Goal: Task Accomplishment & Management: Manage account settings

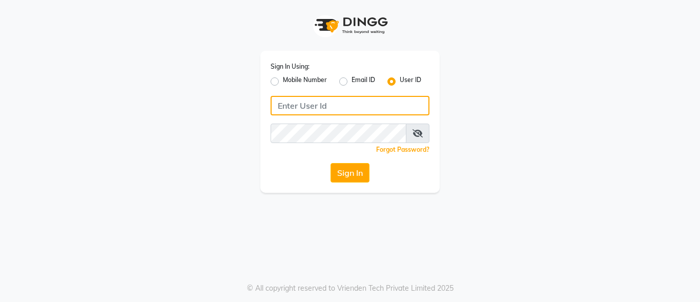
click at [320, 101] on input "Username" at bounding box center [349, 105] width 159 height 19
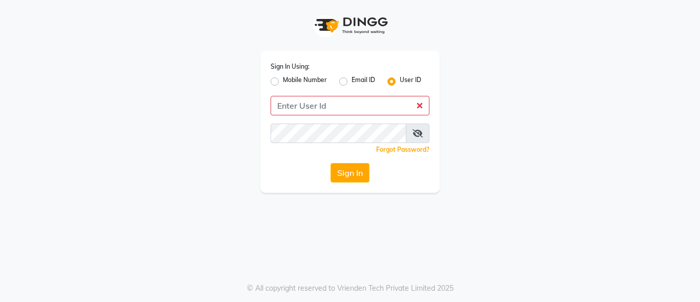
click at [283, 81] on label "Mobile Number" at bounding box center [305, 81] width 44 height 12
click at [283, 81] on input "Mobile Number" at bounding box center [286, 78] width 7 height 7
radio input "true"
radio input "false"
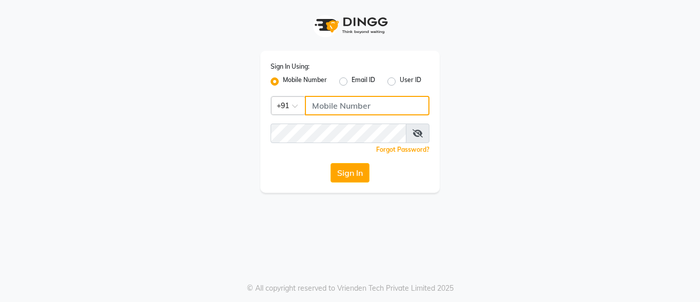
click at [330, 110] on input "Username" at bounding box center [367, 105] width 124 height 19
type input "9810390117"
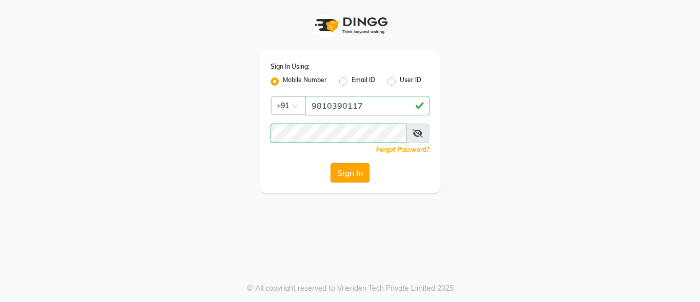
click at [349, 176] on button "Sign In" at bounding box center [349, 172] width 39 height 19
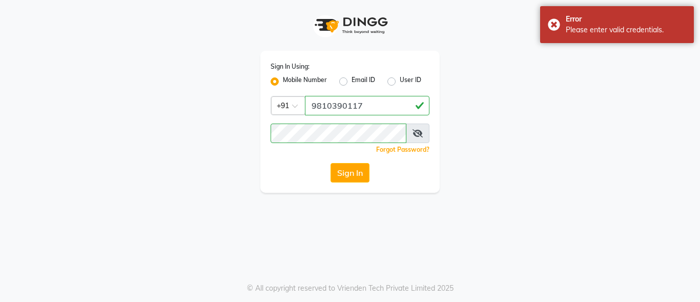
click at [416, 133] on icon at bounding box center [417, 133] width 10 height 8
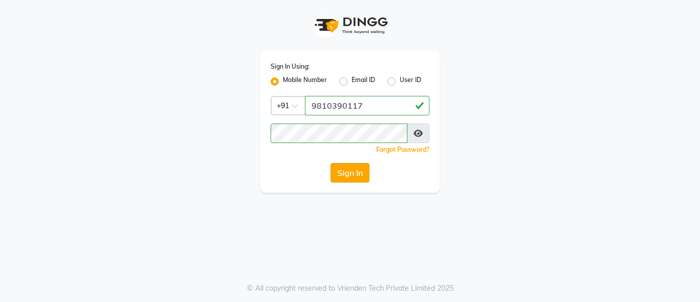
click at [357, 169] on button "Sign In" at bounding box center [349, 172] width 39 height 19
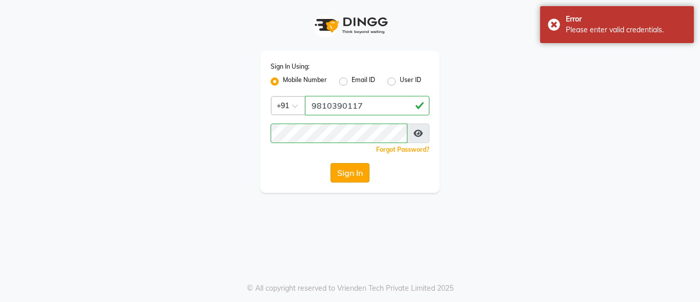
click at [357, 169] on button "Sign In" at bounding box center [349, 172] width 39 height 19
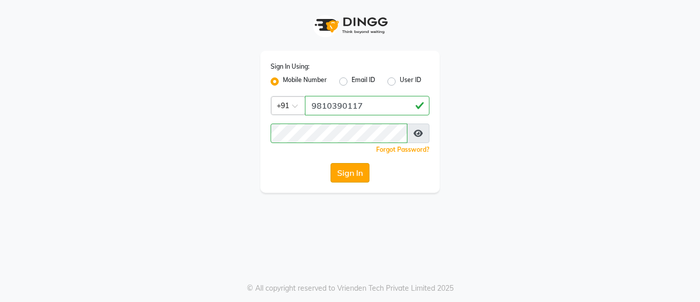
click at [358, 168] on button "Sign In" at bounding box center [349, 172] width 39 height 19
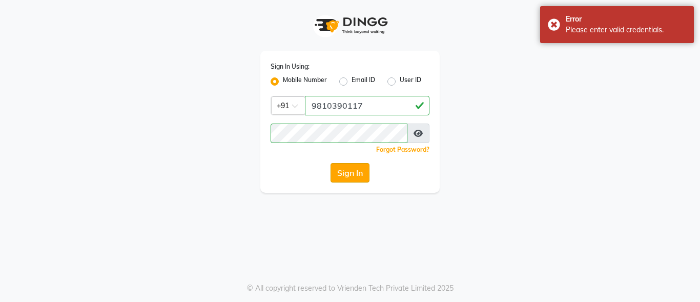
click at [353, 170] on button "Sign In" at bounding box center [349, 172] width 39 height 19
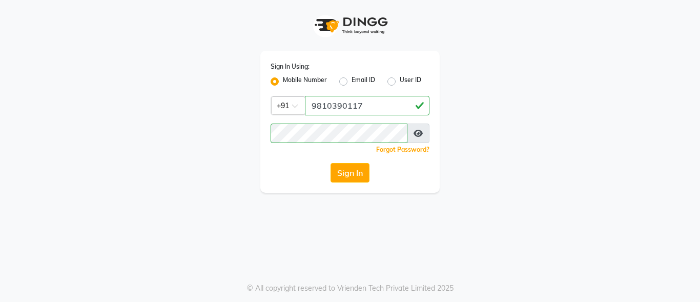
click at [353, 170] on button "Sign In" at bounding box center [349, 172] width 39 height 19
click at [360, 167] on button "Sign In" at bounding box center [349, 172] width 39 height 19
